Goal: Task Accomplishment & Management: Complete application form

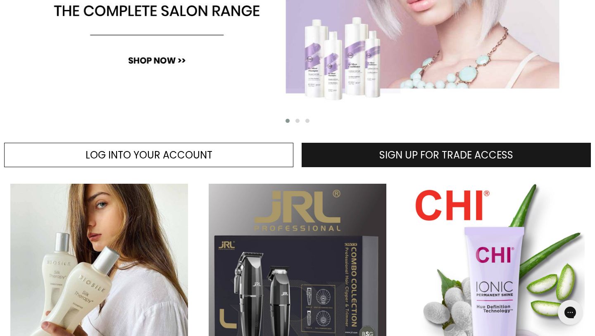
click at [354, 164] on link "SIGN UP FOR TRADE ACCESS" at bounding box center [446, 155] width 289 height 25
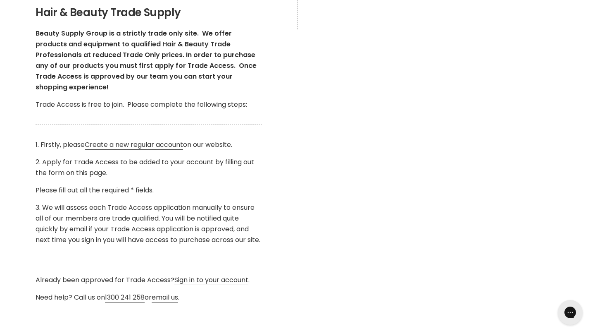
scroll to position [161, 0]
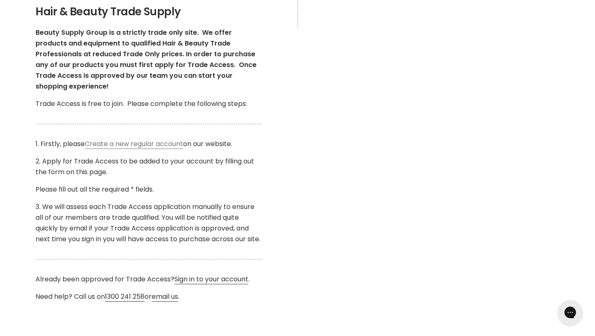
click at [154, 139] on link "Create a new regular account" at bounding box center [134, 144] width 98 height 10
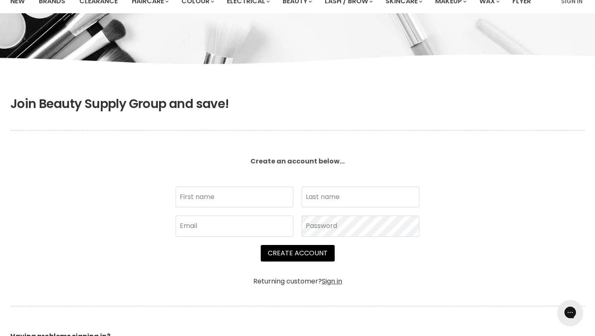
scroll to position [77, 0]
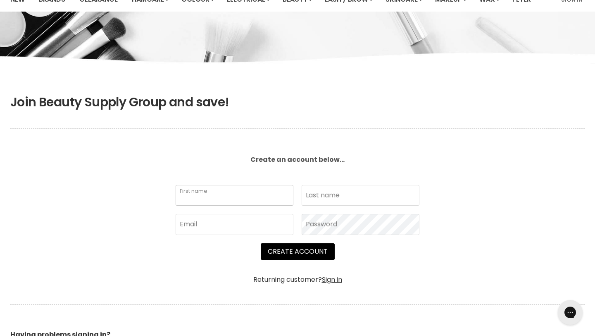
click at [218, 196] on input "First name" at bounding box center [235, 195] width 118 height 21
type input "Charlotte"
type input "Finch"
type input "bycharlotteanne@outlook.com"
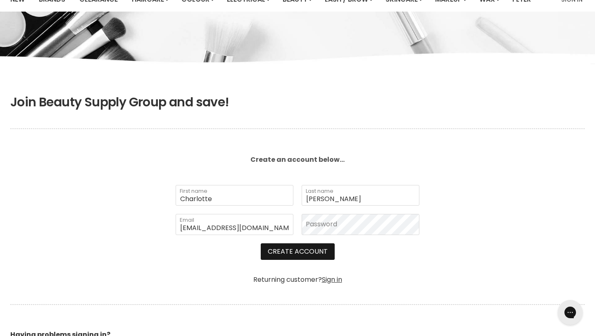
click at [320, 251] on button "Create Account" at bounding box center [298, 251] width 74 height 17
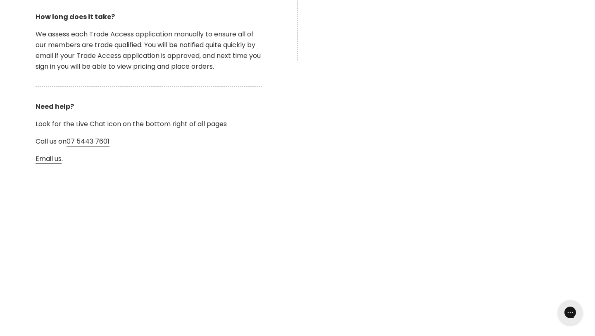
scroll to position [375, 0]
